Goal: Transaction & Acquisition: Purchase product/service

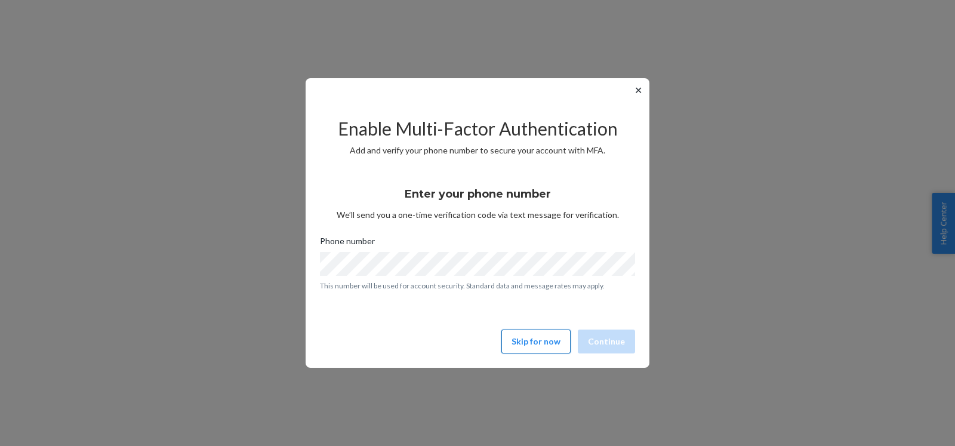
click at [547, 344] on button "Skip for now" at bounding box center [535, 341] width 69 height 24
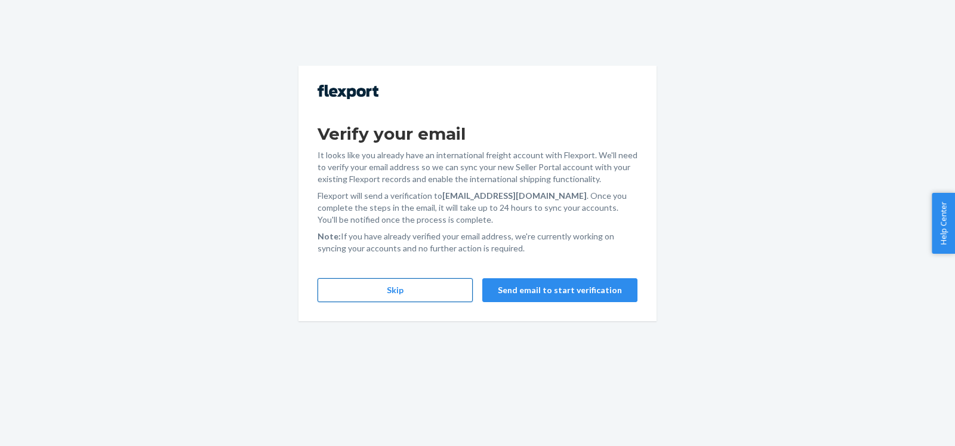
click at [404, 294] on button "Skip" at bounding box center [395, 290] width 155 height 24
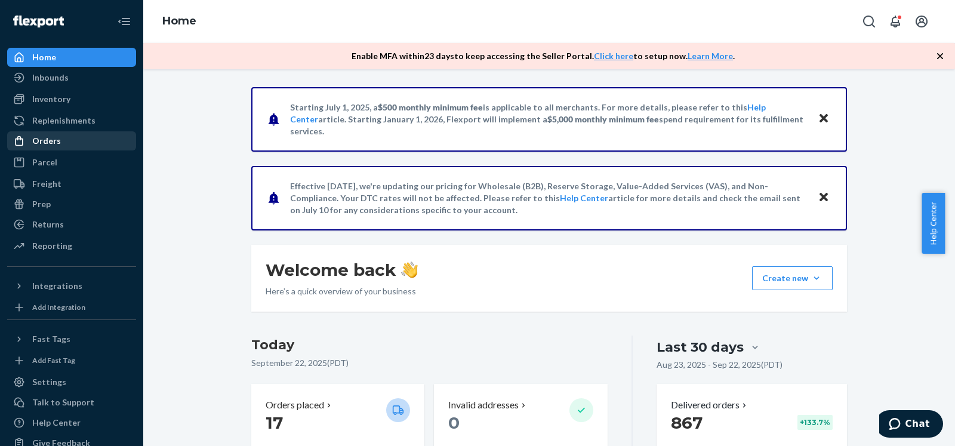
click at [76, 138] on div "Orders" at bounding box center [71, 141] width 127 height 17
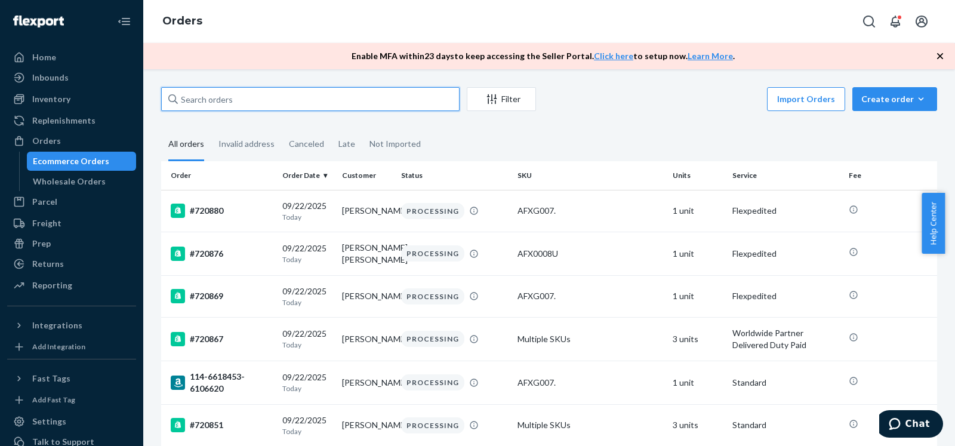
click at [371, 100] on input "text" at bounding box center [310, 99] width 298 height 24
paste input "717967"
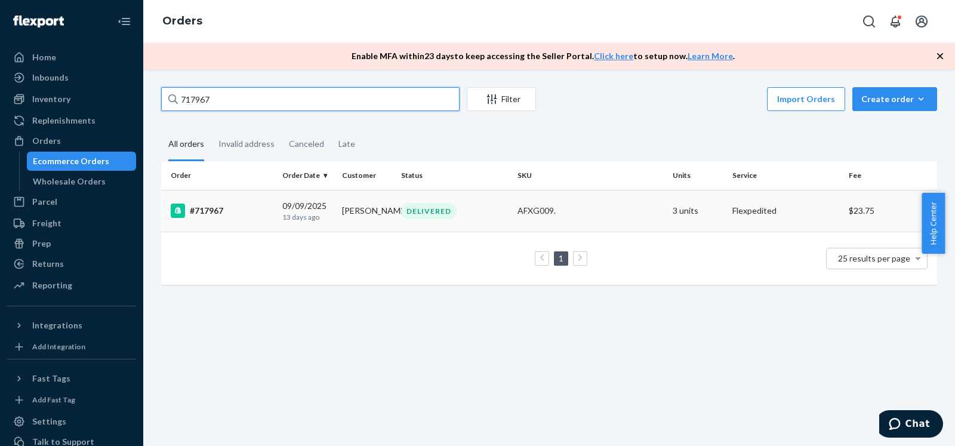
type input "717967"
click at [247, 207] on div "#717967" at bounding box center [222, 211] width 102 height 14
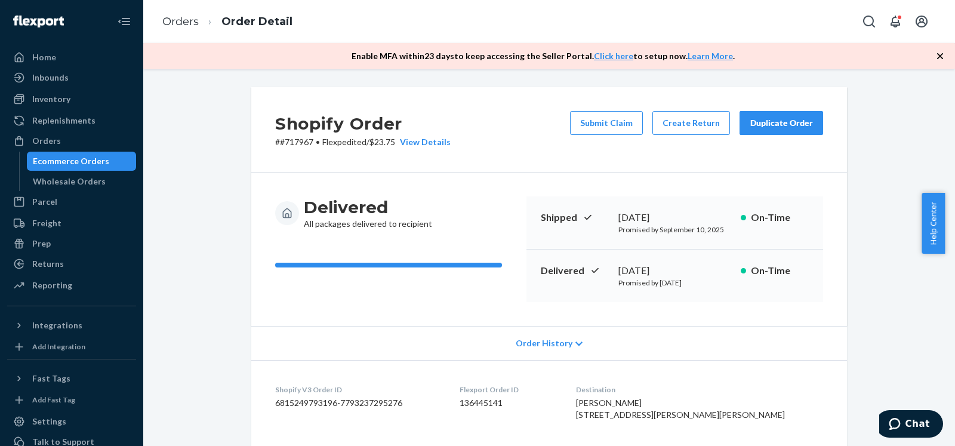
click at [783, 118] on div "Duplicate Order" at bounding box center [781, 123] width 63 height 12
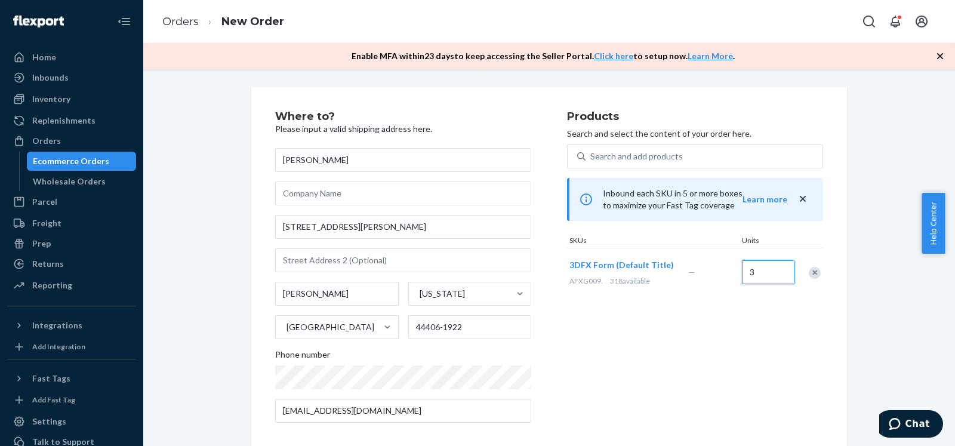
drag, startPoint x: 759, startPoint y: 274, endPoint x: 736, endPoint y: 276, distance: 23.4
click at [742, 276] on input "3" at bounding box center [768, 272] width 53 height 24
click at [758, 275] on input "3" at bounding box center [768, 272] width 53 height 24
type input "1"
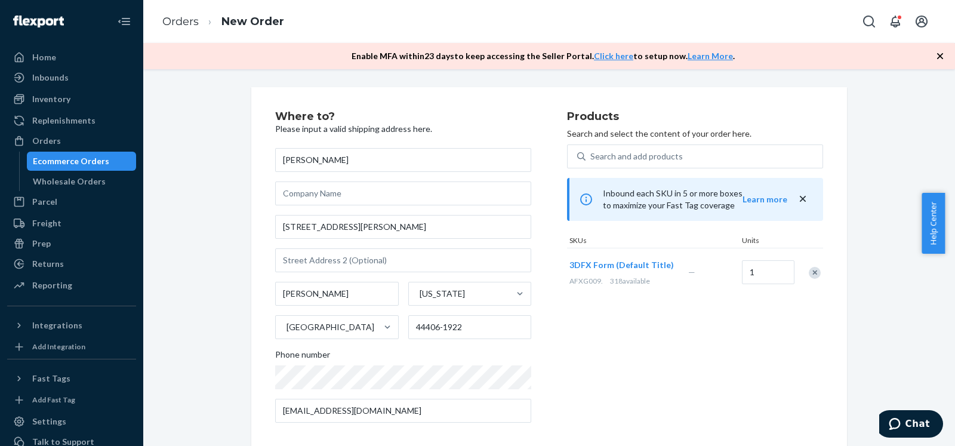
click at [860, 241] on div "Where to? Please input a valid shipping address here. [PERSON_NAME] [STREET_ADD…" at bounding box center [549, 358] width 794 height 543
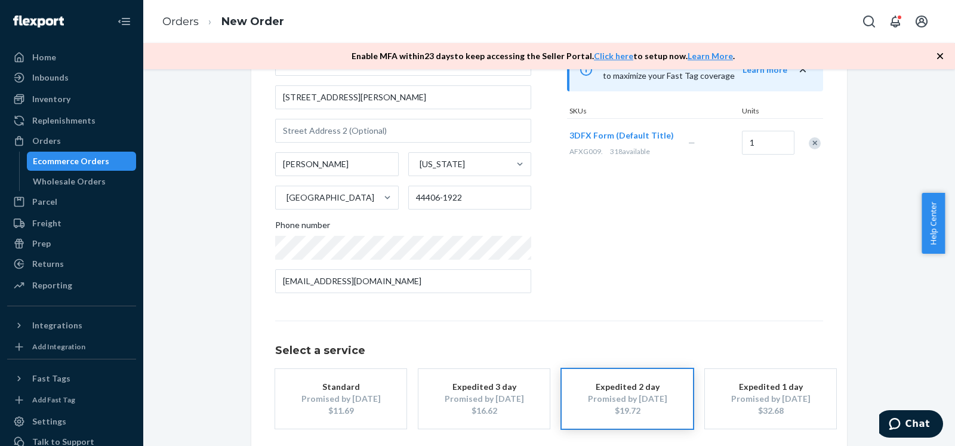
scroll to position [184, 0]
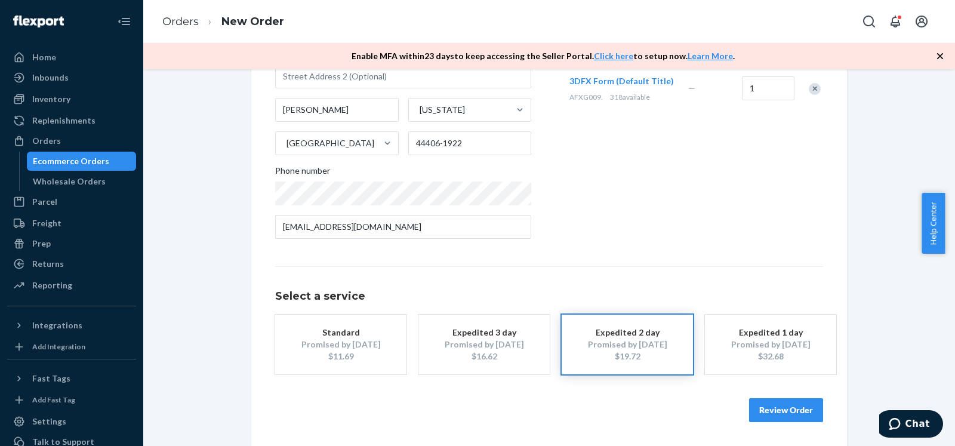
click at [382, 355] on div "$11.69" at bounding box center [341, 356] width 96 height 12
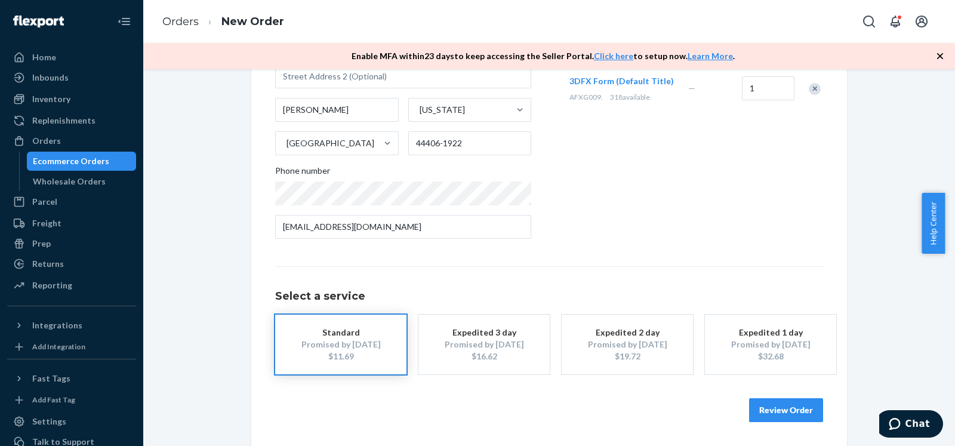
click at [799, 409] on button "Review Order" at bounding box center [786, 410] width 74 height 24
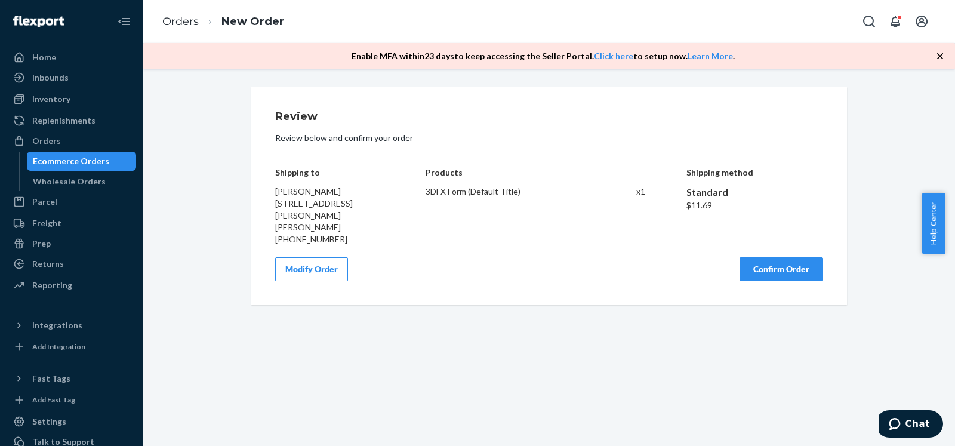
click at [791, 259] on button "Confirm Order" at bounding box center [782, 269] width 84 height 24
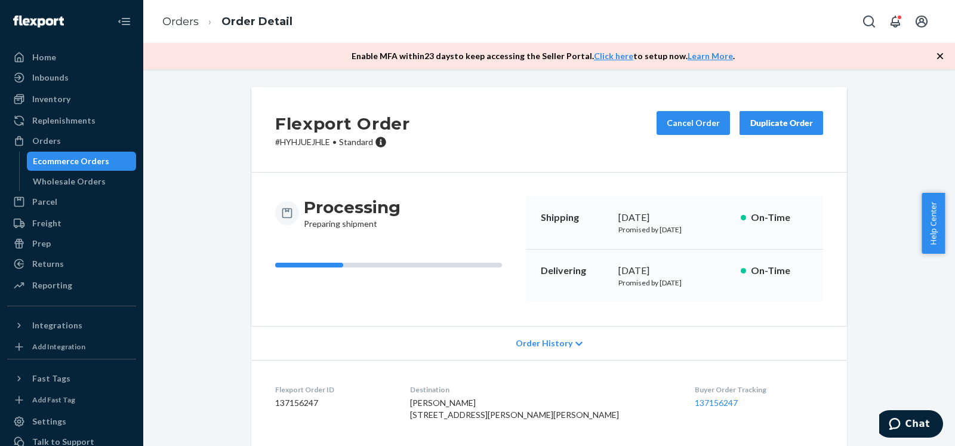
scroll to position [129, 0]
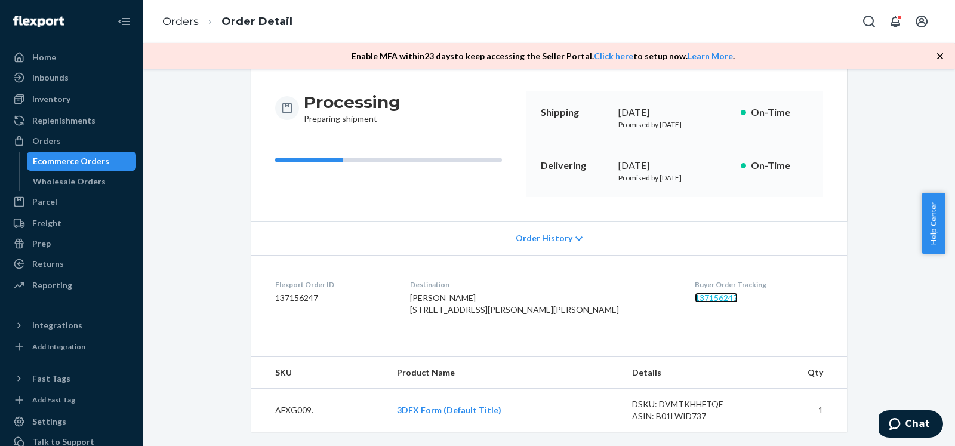
click at [695, 292] on link "137156247" at bounding box center [716, 297] width 43 height 10
